Goal: Task Accomplishment & Management: Manage account settings

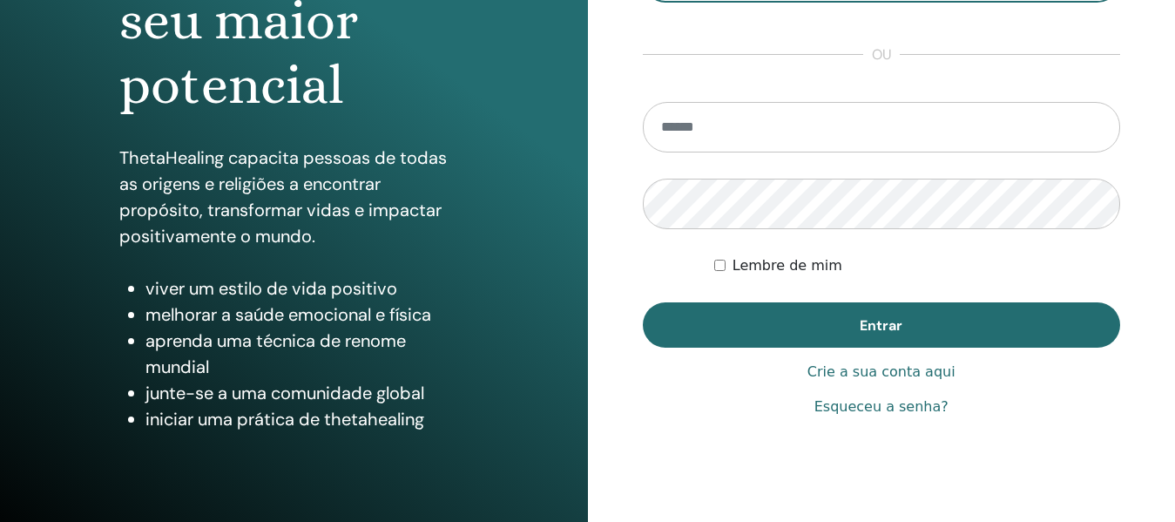
scroll to position [314, 0]
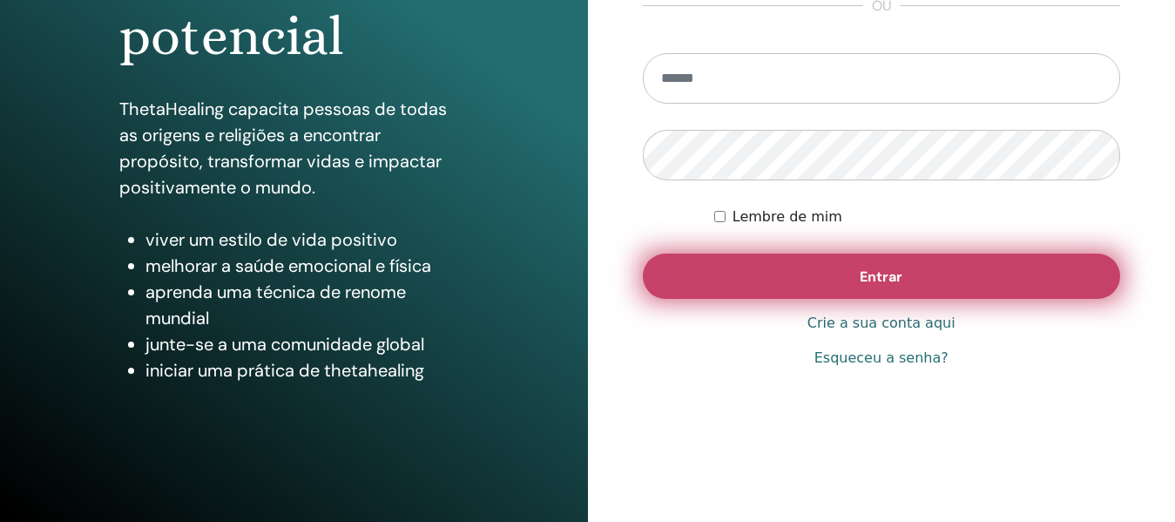
type input "**********"
click at [886, 277] on font "Entrar" at bounding box center [881, 276] width 43 height 18
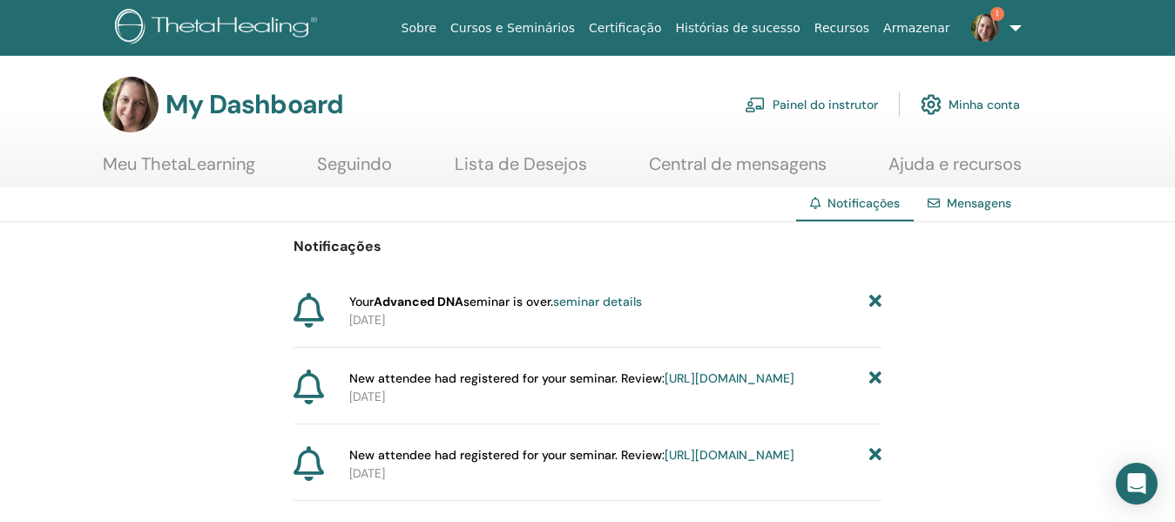
click at [826, 105] on link "Painel do instrutor" at bounding box center [811, 104] width 133 height 38
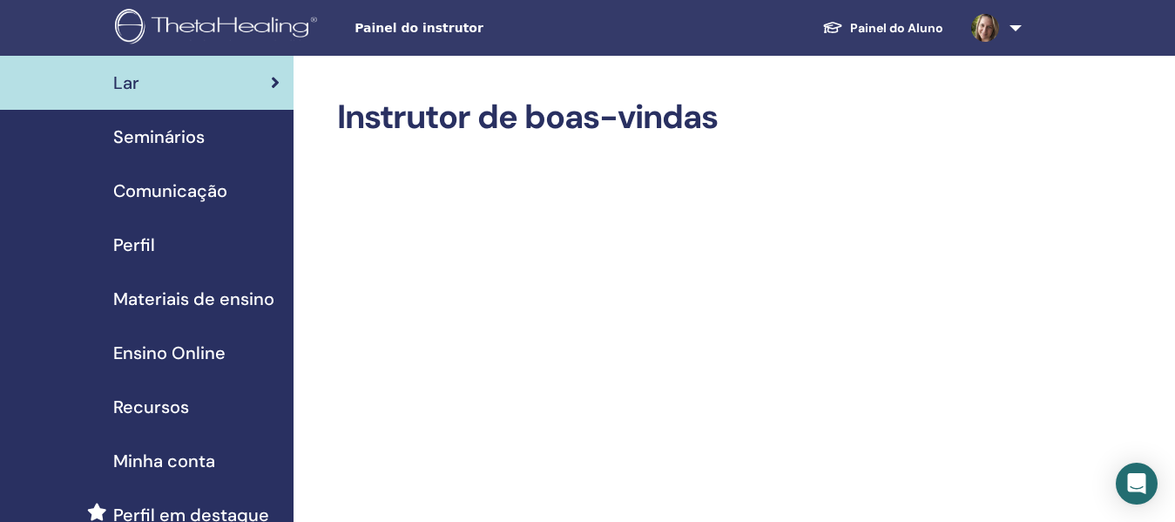
click at [172, 143] on span "Seminários" at bounding box center [158, 137] width 91 height 26
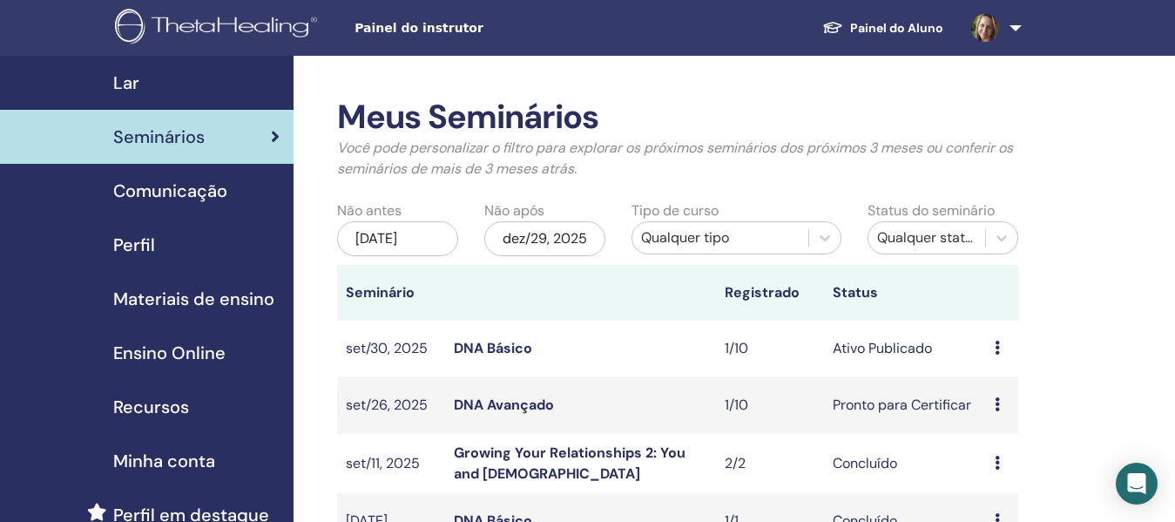
click at [504, 414] on link "DNA Avançado" at bounding box center [504, 405] width 100 height 18
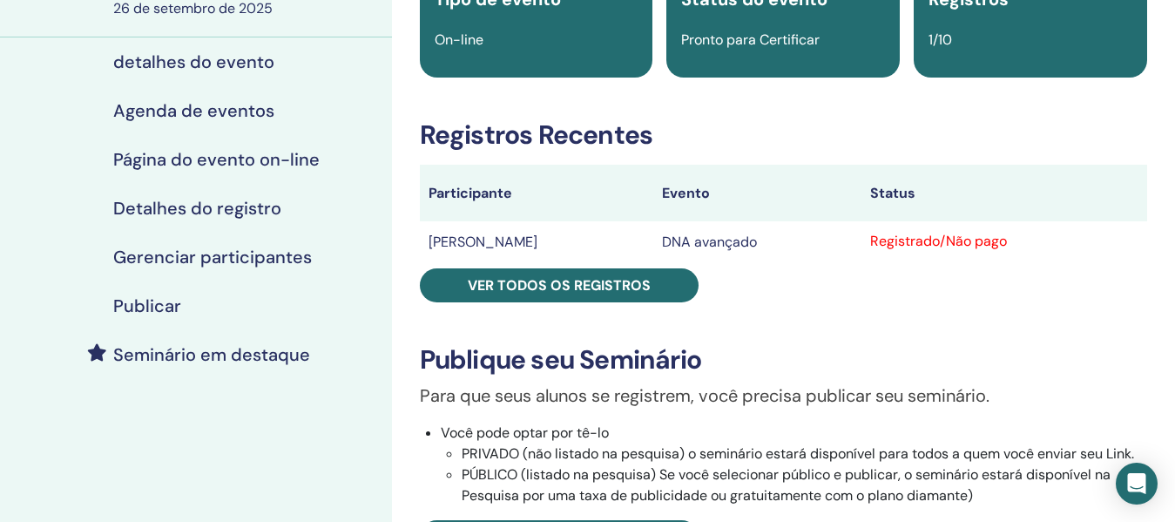
scroll to position [174, 0]
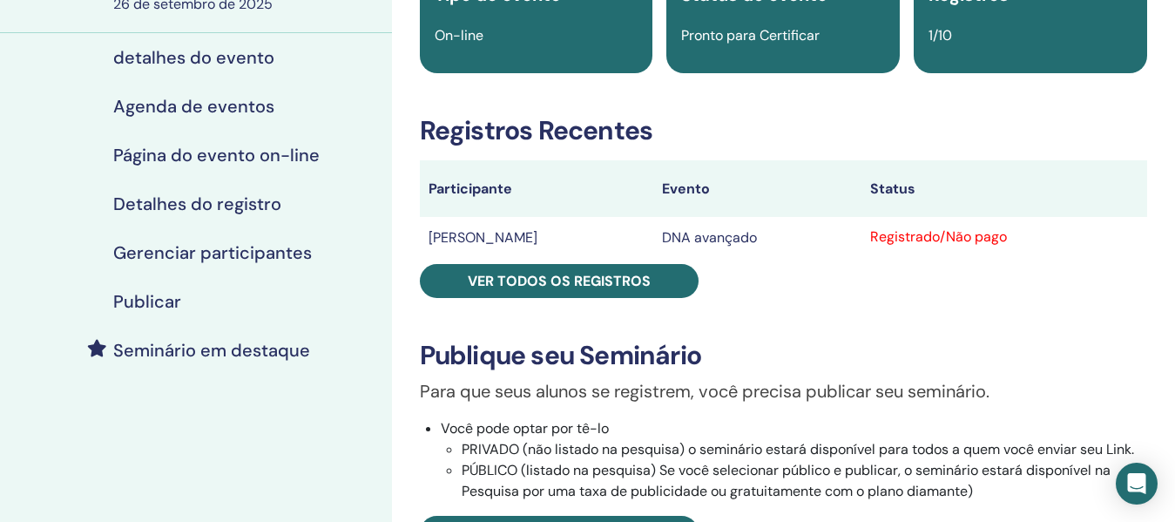
click at [1095, 297] on div "DNA avançado Tipo de evento On-line Status do evento Pronto para Certificar Reg…" at bounding box center [783, 415] width 762 height 985
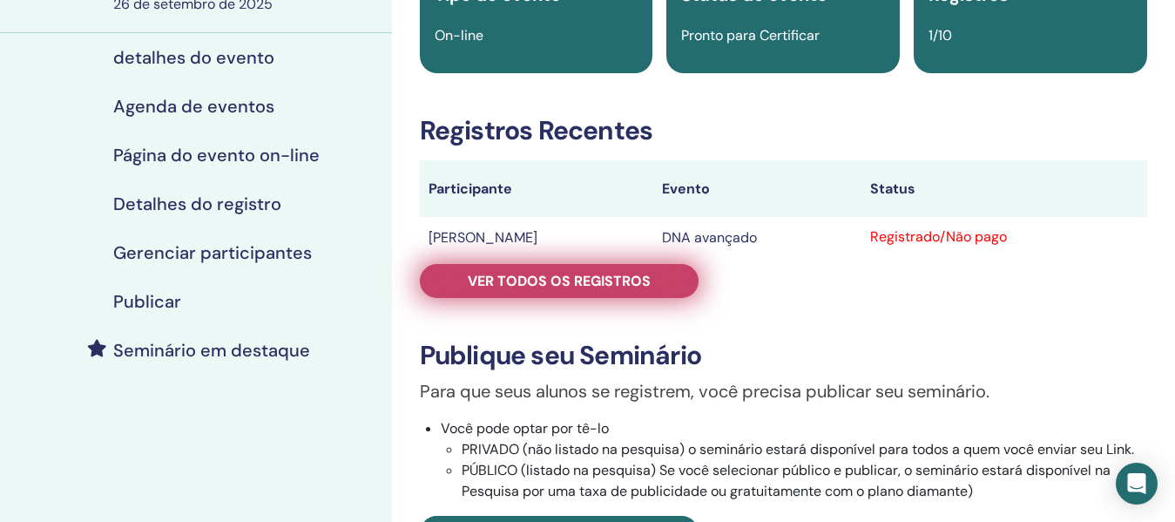
click at [638, 281] on font "Ver todos os registros" at bounding box center [559, 281] width 183 height 18
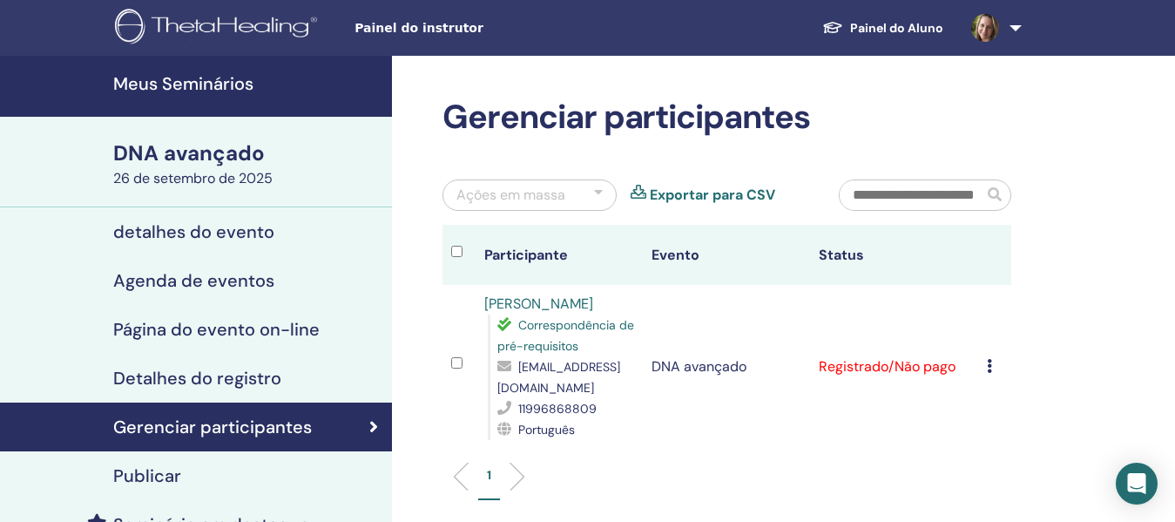
click at [987, 362] on icon at bounding box center [989, 366] width 5 height 14
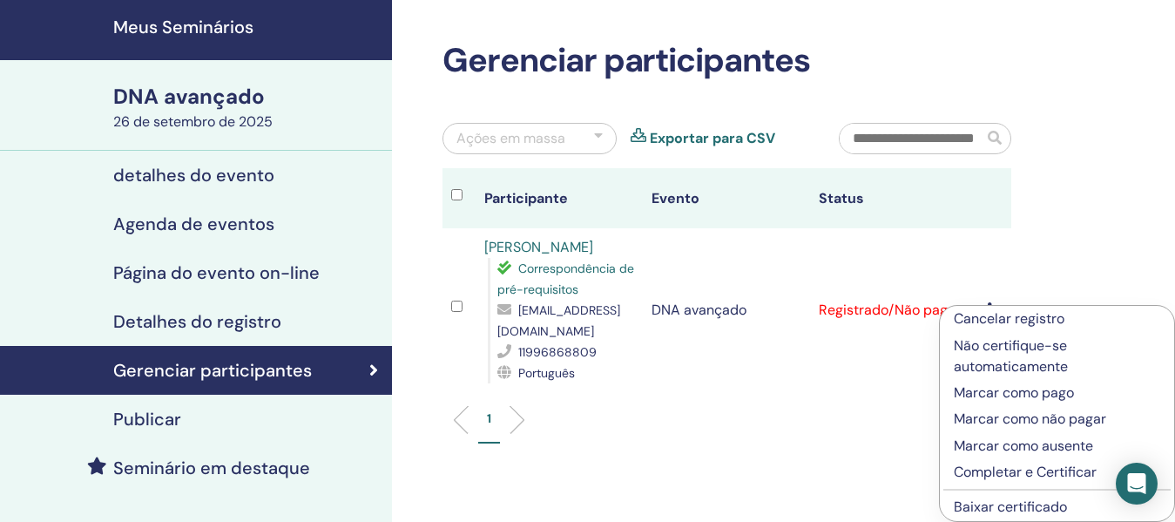
scroll to position [87, 0]
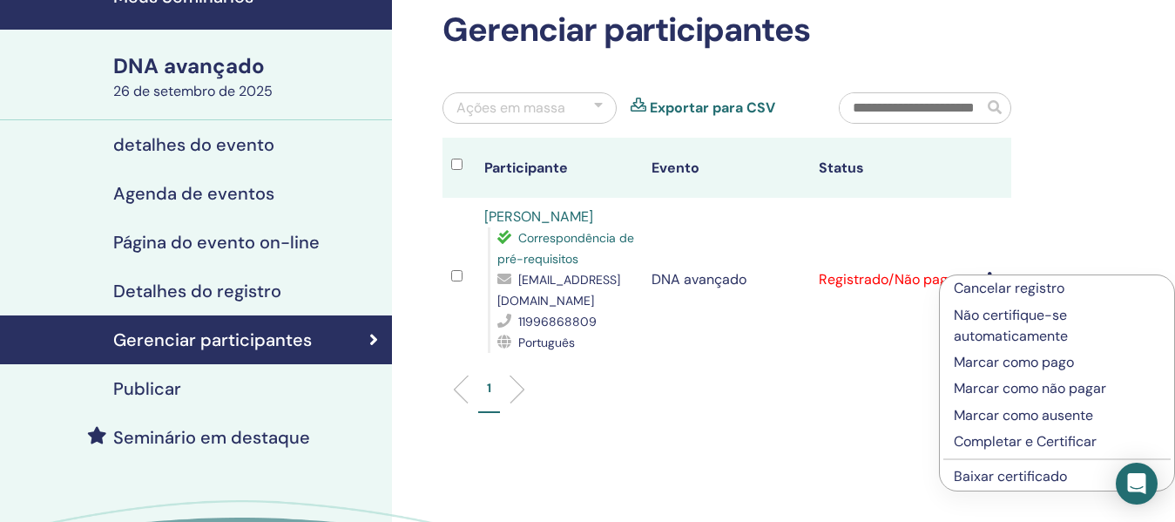
click at [1081, 147] on div "Gerenciar participantes Ações em massa Exportar para CSV Participante Evento St…" at bounding box center [783, 322] width 783 height 706
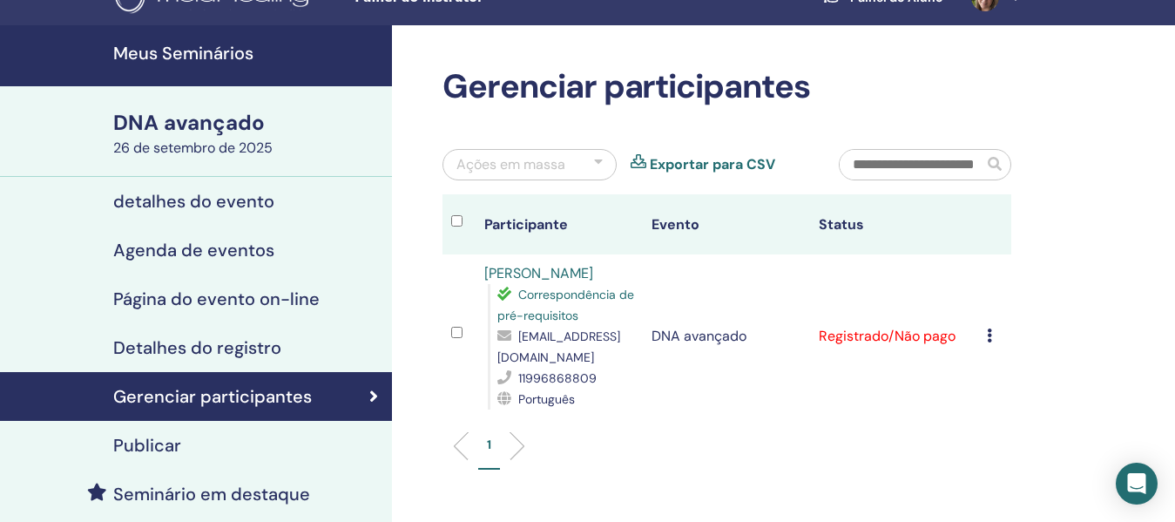
scroll to position [0, 0]
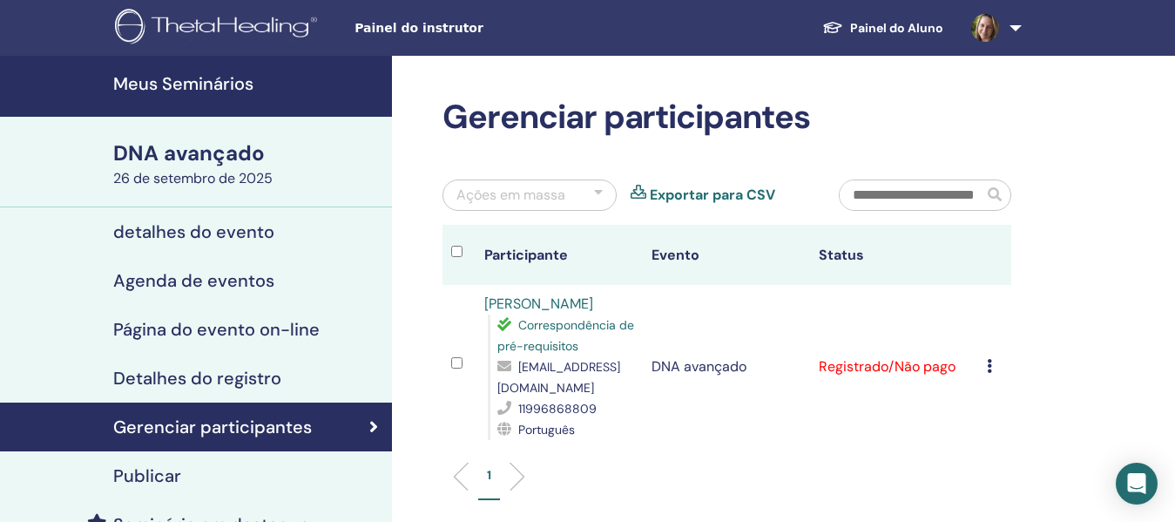
click at [173, 236] on font "detalhes do evento" at bounding box center [193, 231] width 161 height 23
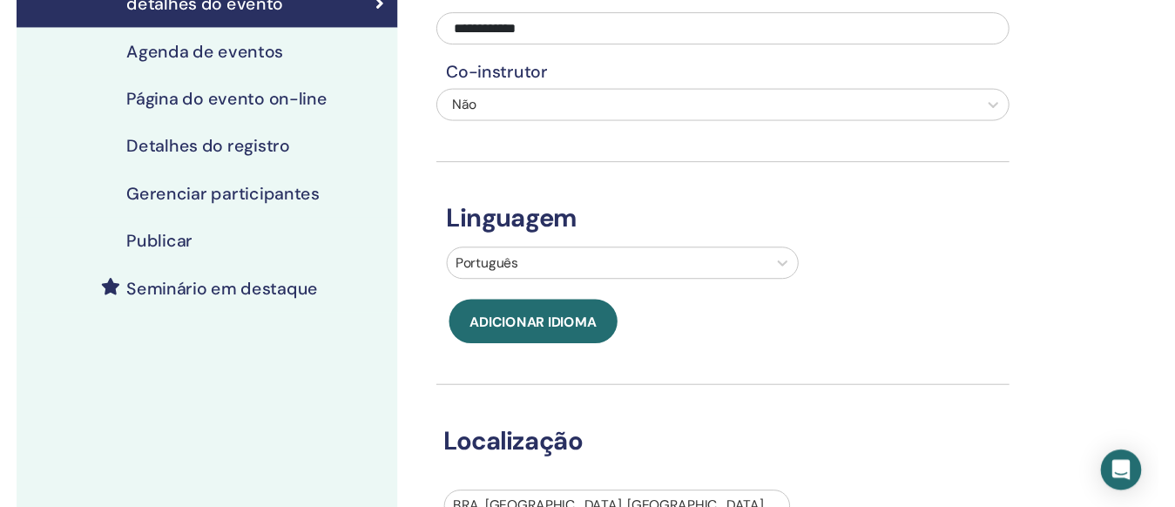
scroll to position [87, 0]
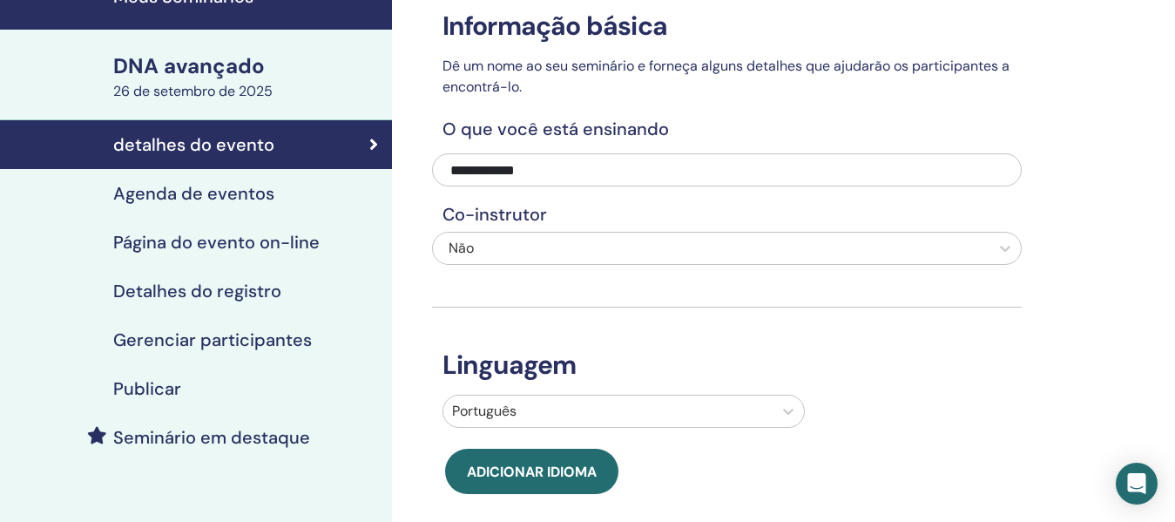
click at [210, 196] on font "Agenda de eventos" at bounding box center [193, 193] width 161 height 23
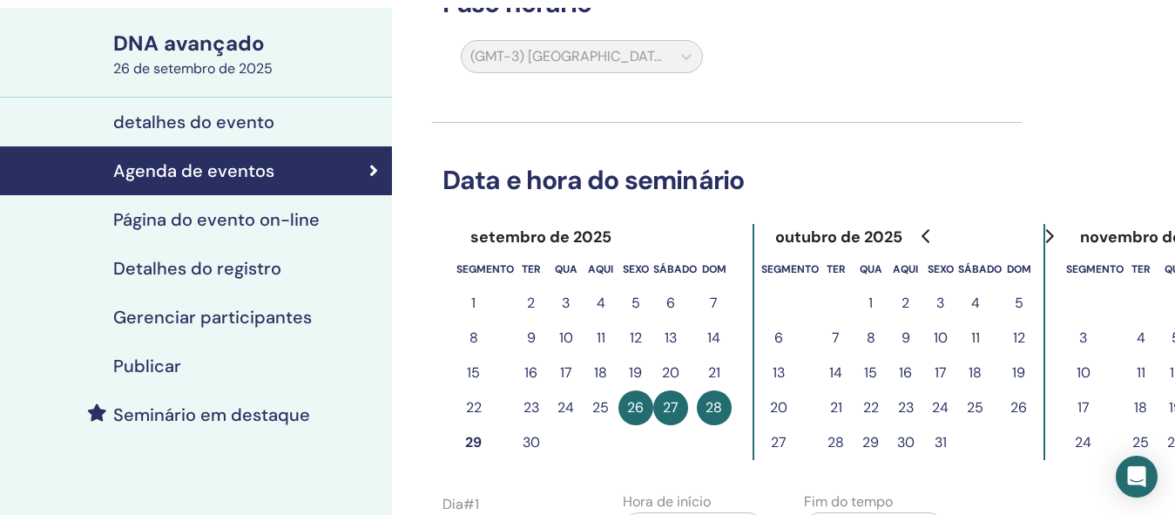
scroll to position [87, 0]
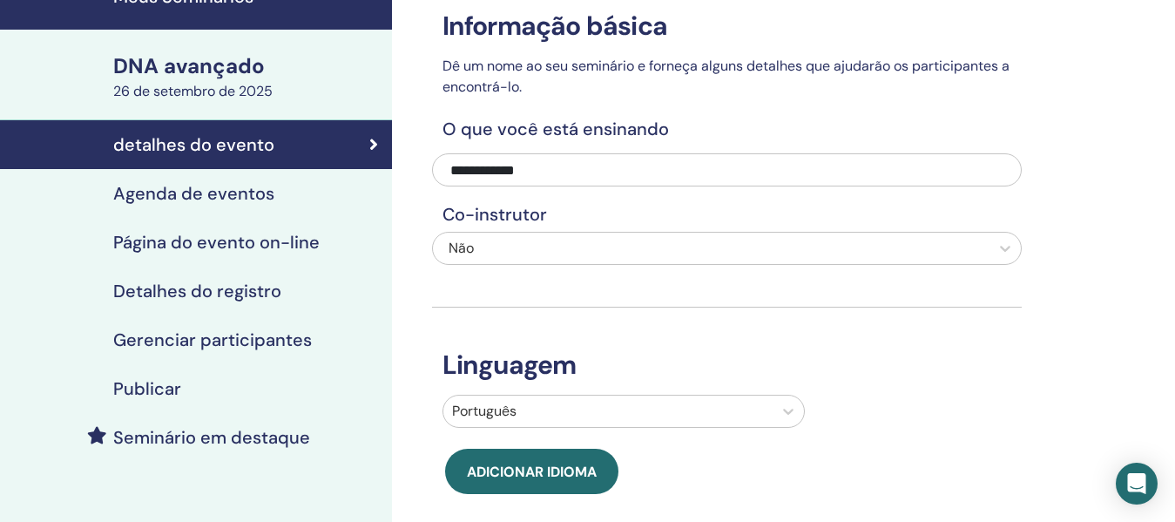
click at [1088, 168] on div "**********" at bounding box center [783, 491] width 783 height 1044
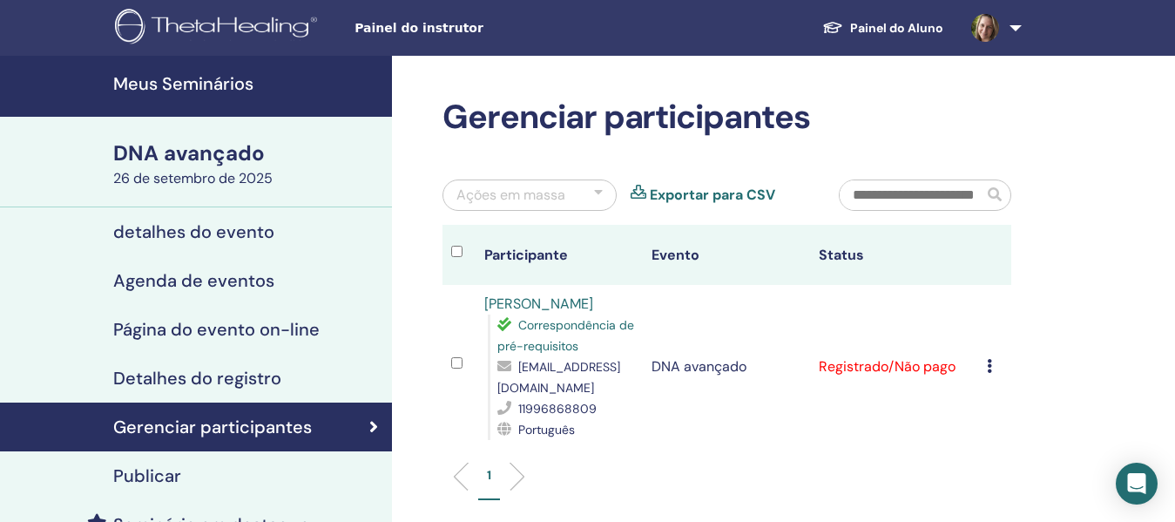
click at [1101, 316] on div "Gerenciar participantes Ações em massa Exportar para CSV Participante Evento St…" at bounding box center [783, 409] width 783 height 706
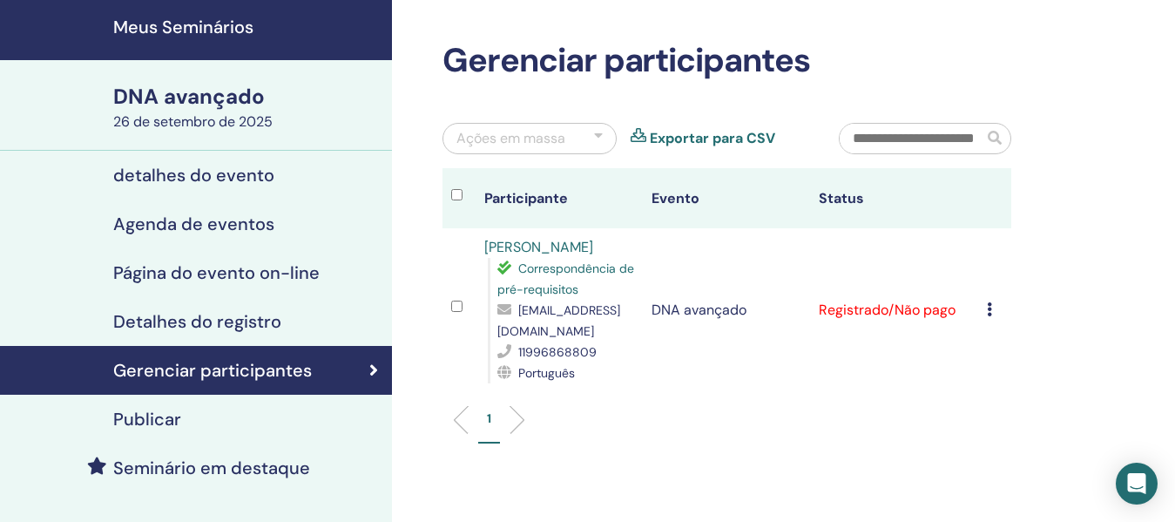
scroll to position [87, 0]
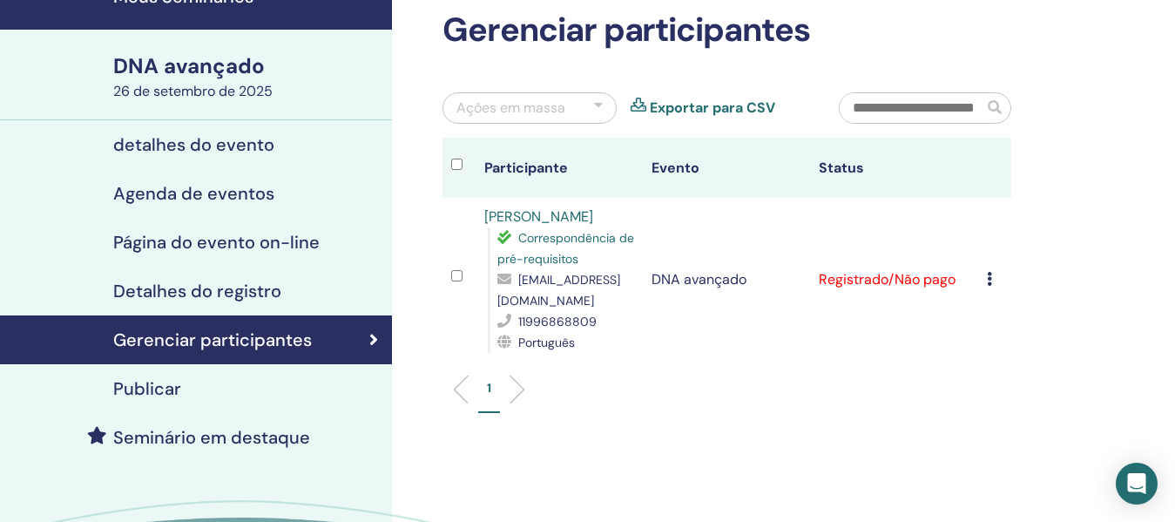
click at [991, 279] on icon at bounding box center [989, 279] width 5 height 14
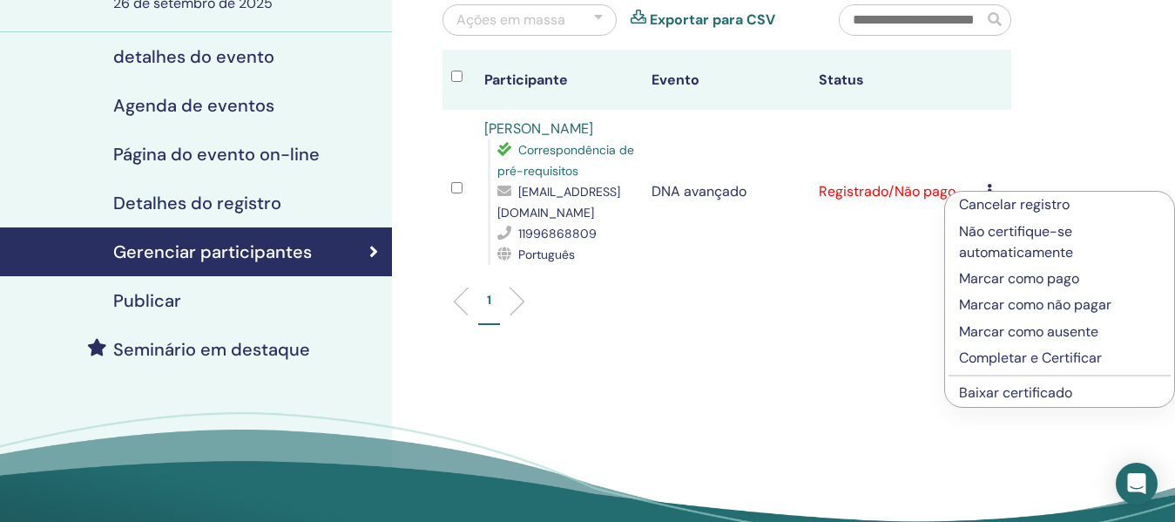
scroll to position [174, 0]
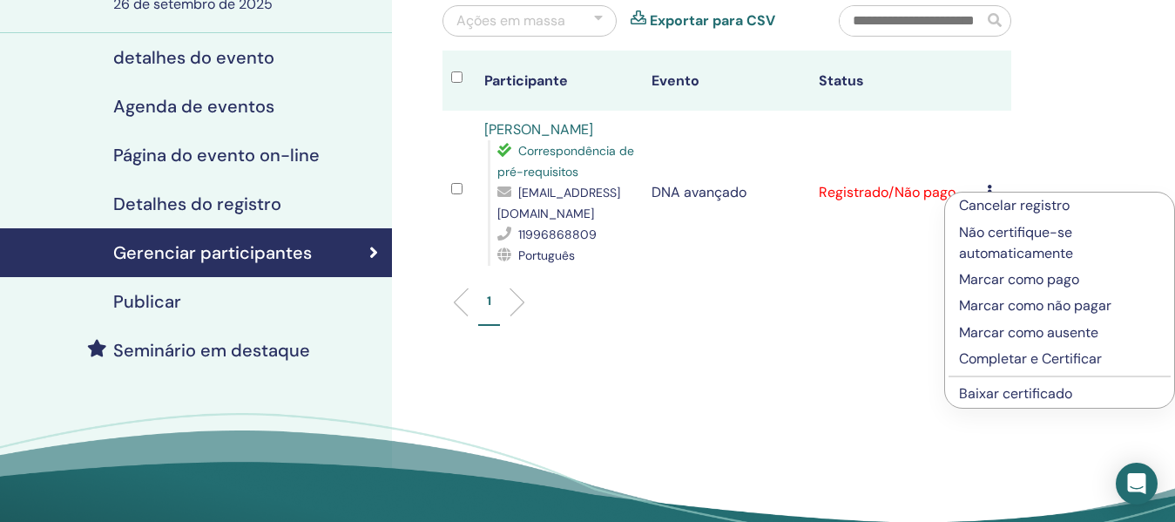
click at [1018, 392] on font "Baixar certificado" at bounding box center [1015, 393] width 113 height 18
